Goal: Download file/media

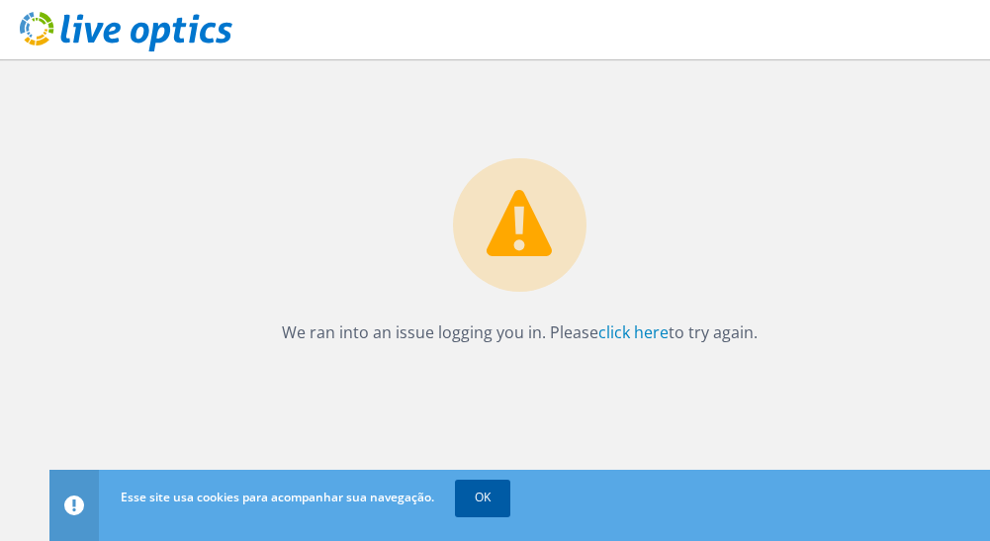
click at [480, 506] on link "OK" at bounding box center [482, 498] width 55 height 36
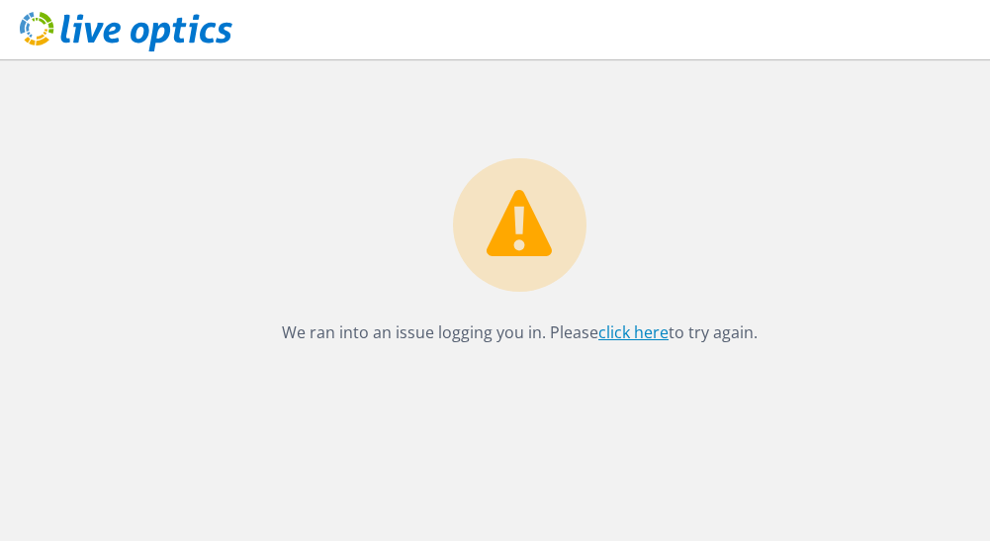
click at [634, 326] on link "click here" at bounding box center [634, 333] width 70 height 22
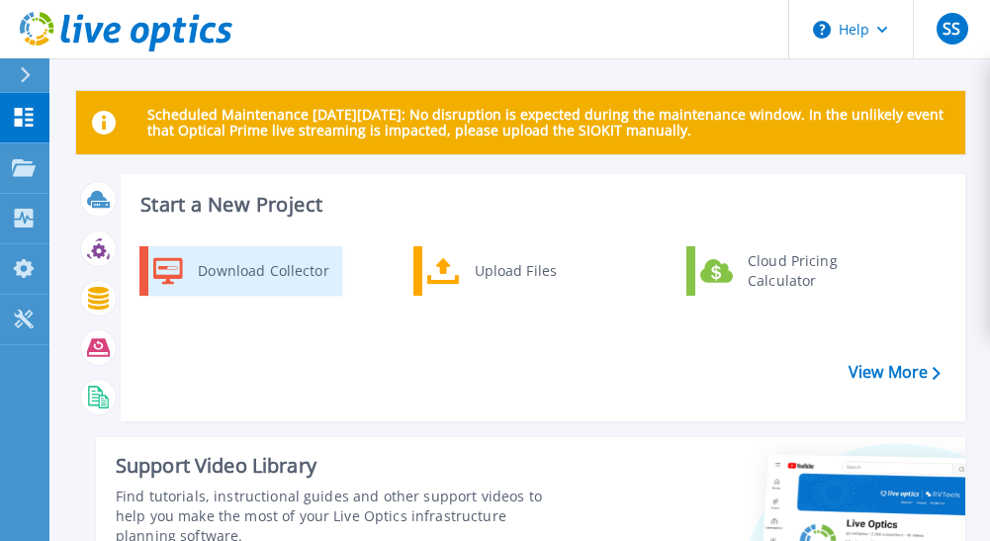
click at [265, 268] on div "Download Collector" at bounding box center [262, 271] width 149 height 40
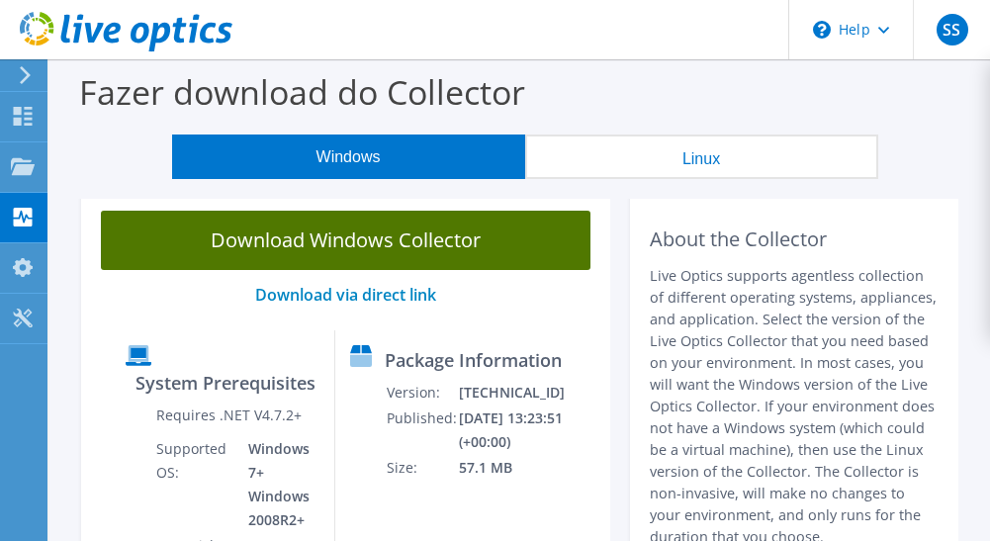
click at [350, 247] on link "Download Windows Collector" at bounding box center [346, 240] width 490 height 59
